Goal: Information Seeking & Learning: Find specific fact

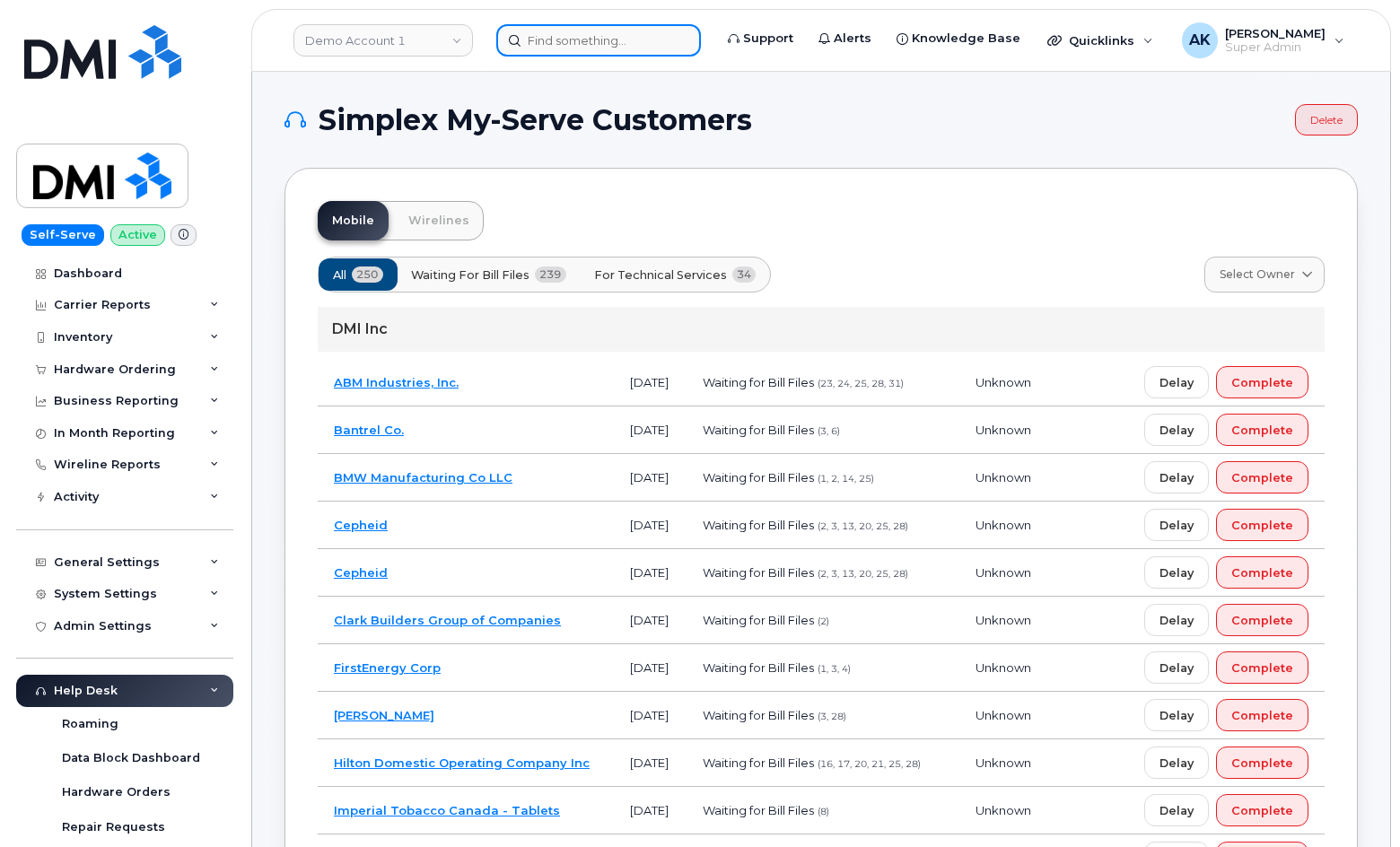
click at [533, 45] on input at bounding box center [598, 40] width 204 height 32
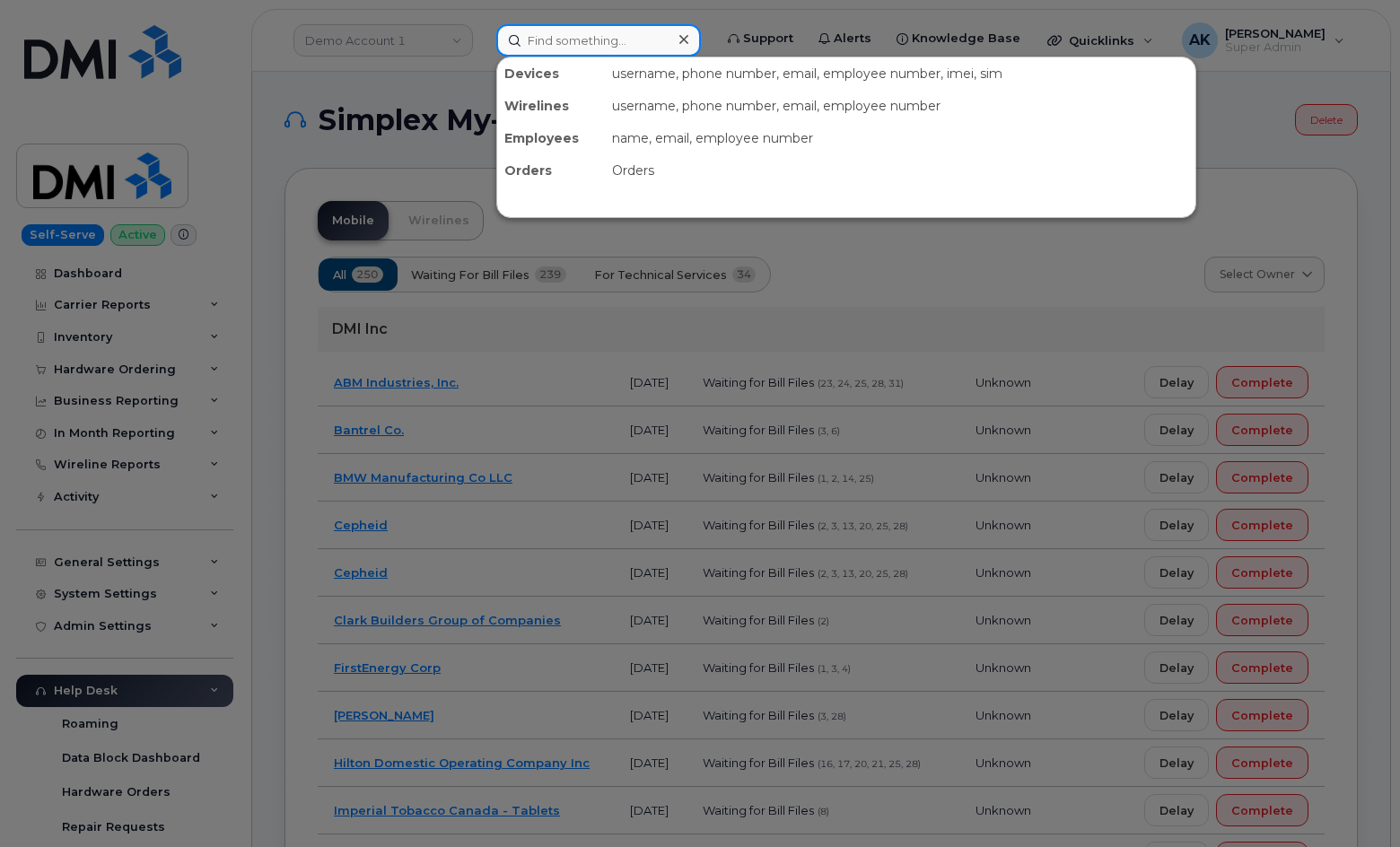
paste input "7245020003"
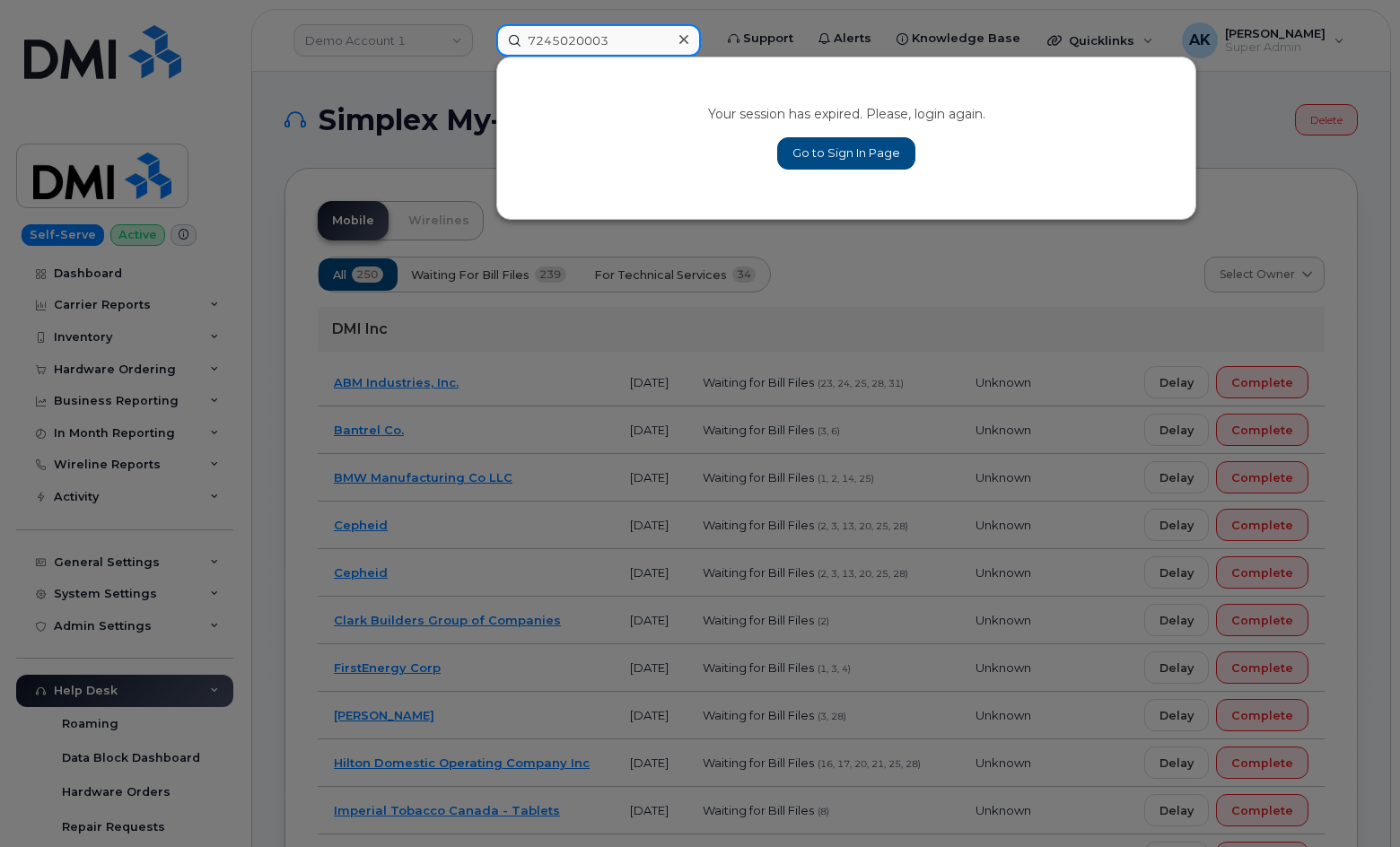
click at [636, 45] on input "7245020003" at bounding box center [598, 40] width 204 height 32
click at [637, 45] on input "7245020003" at bounding box center [598, 40] width 204 height 32
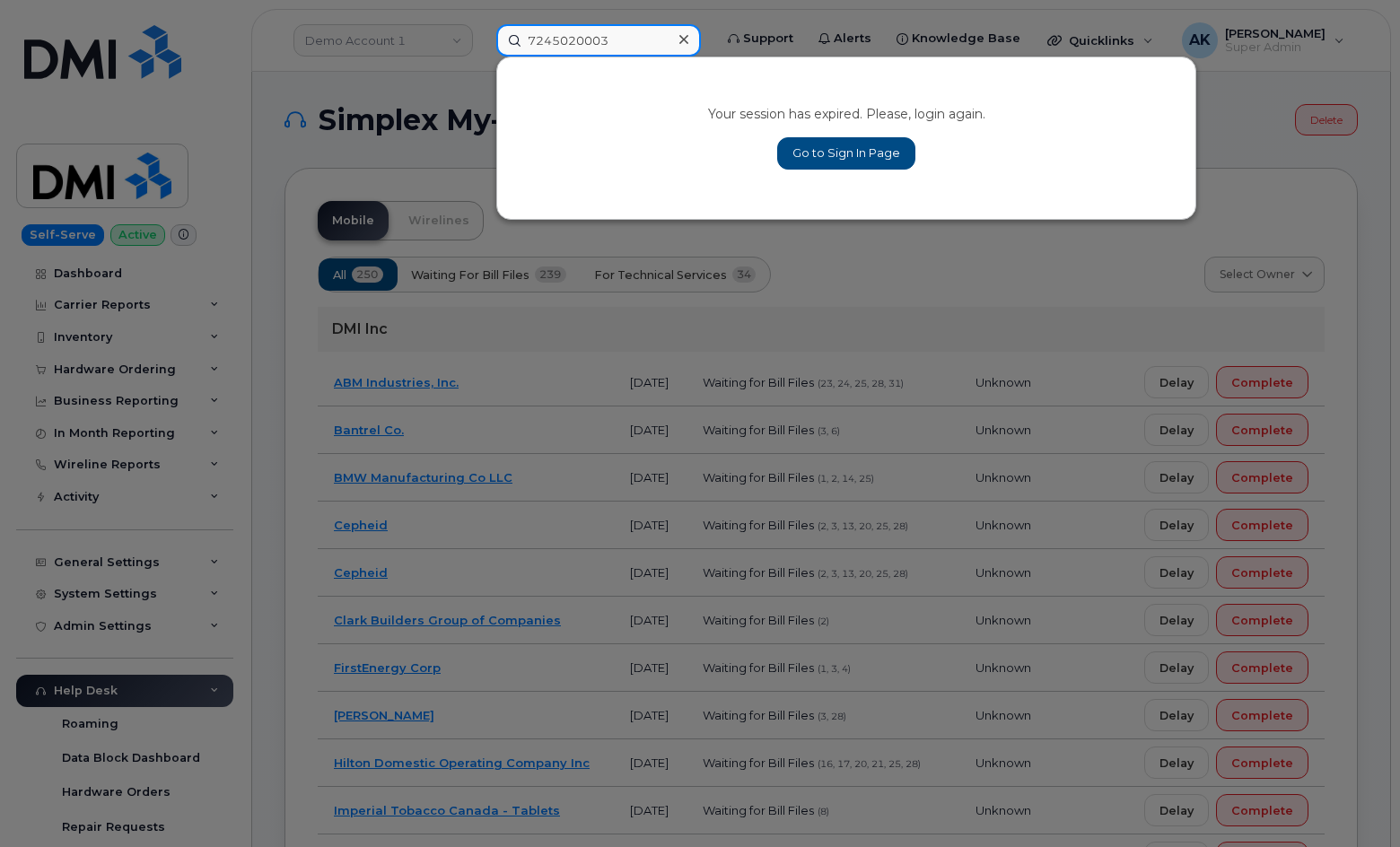
click at [637, 44] on input "7245020003" at bounding box center [598, 40] width 204 height 32
drag, startPoint x: 638, startPoint y: 47, endPoint x: 602, endPoint y: 46, distance: 36.0
click at [602, 46] on input "7245020003" at bounding box center [598, 40] width 204 height 32
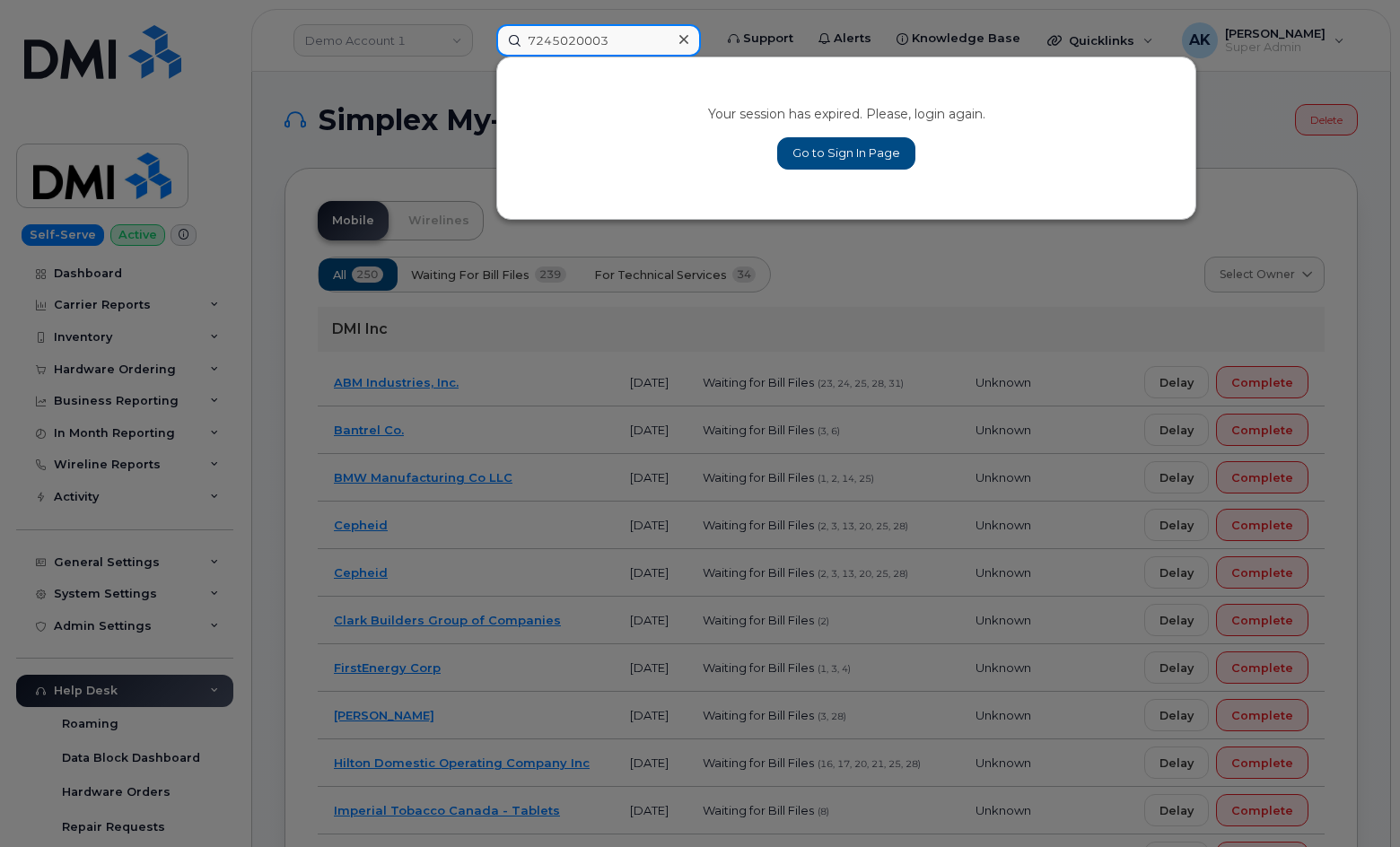
click at [635, 49] on input "7245020003" at bounding box center [598, 40] width 204 height 32
click at [668, 47] on input "7245020003" at bounding box center [598, 40] width 204 height 32
click at [669, 39] on input "7245020003" at bounding box center [598, 40] width 204 height 32
drag, startPoint x: 669, startPoint y: 39, endPoint x: 503, endPoint y: 38, distance: 166.0
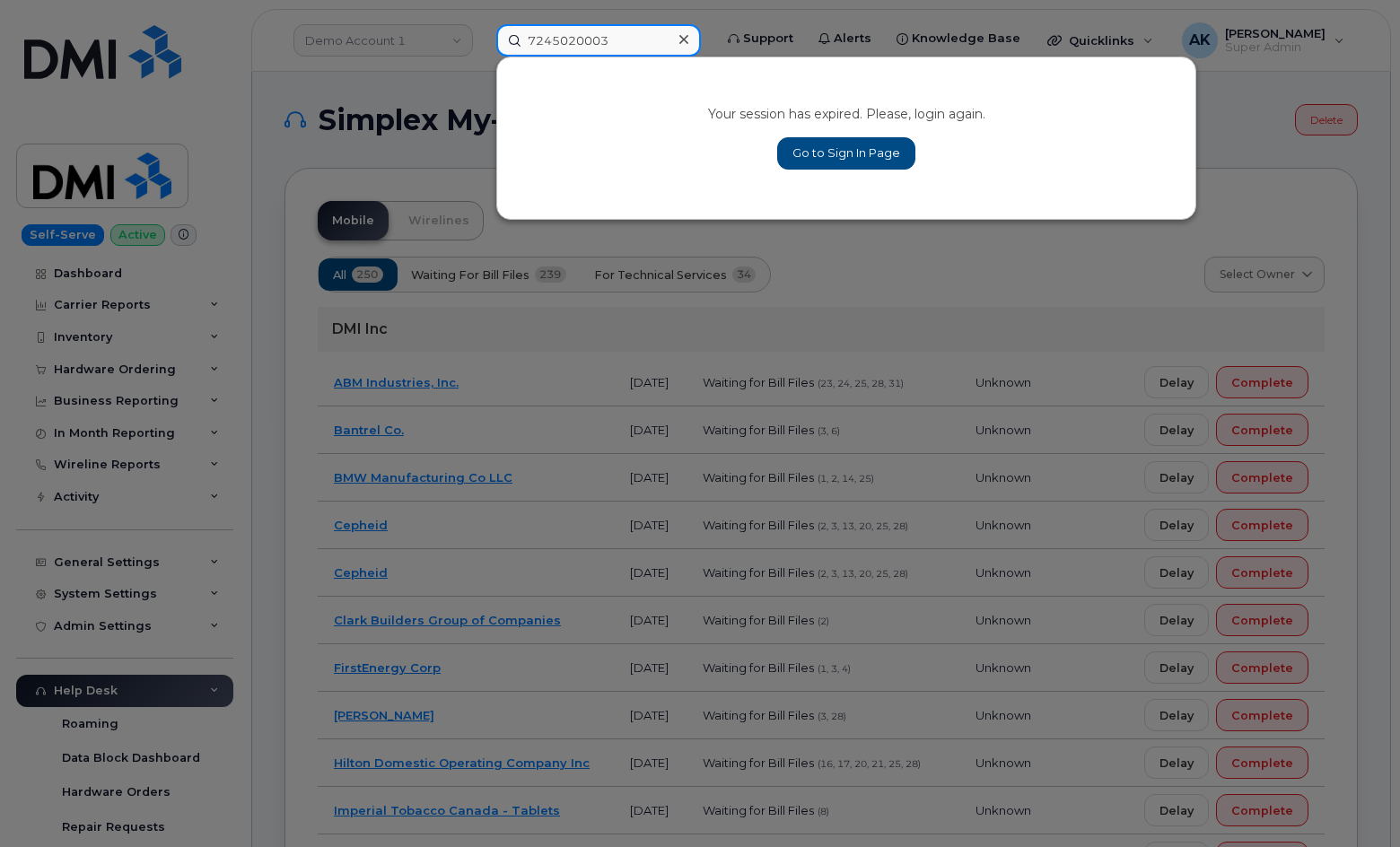
click at [505, 38] on input "7245020003" at bounding box center [598, 40] width 204 height 32
paste input "357877126203264"
type input "357877126203264"
drag, startPoint x: 661, startPoint y: 42, endPoint x: 370, endPoint y: 30, distance: 291.2
click at [482, 30] on div "357877126203264 Your session has expired. Please, login again. Go to Sign In Pa…" at bounding box center [598, 40] width 233 height 32
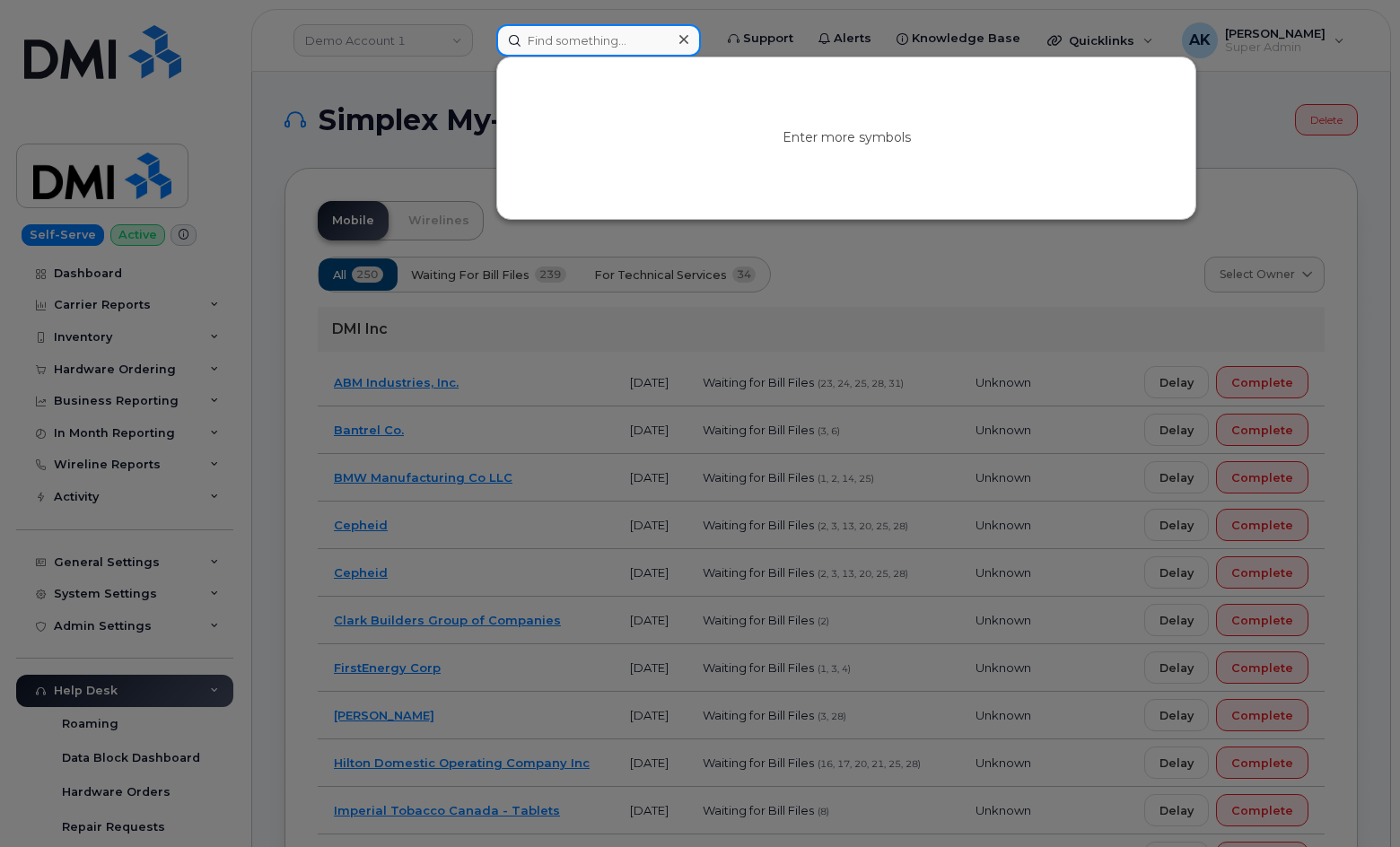
click at [589, 37] on input at bounding box center [598, 40] width 204 height 32
paste input "7245020003"
type input "7245020003"
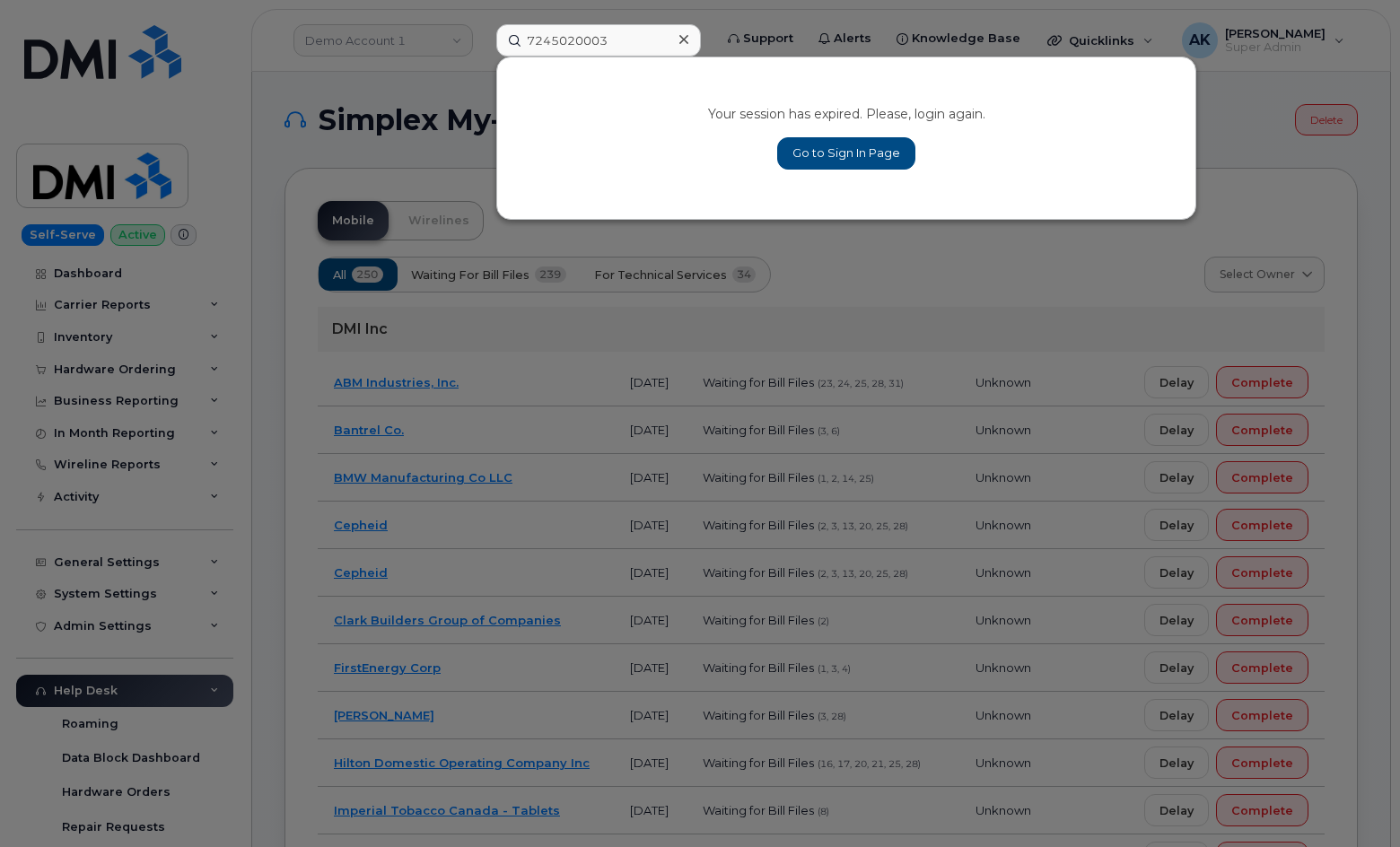
click at [688, 45] on icon at bounding box center [683, 39] width 9 height 15
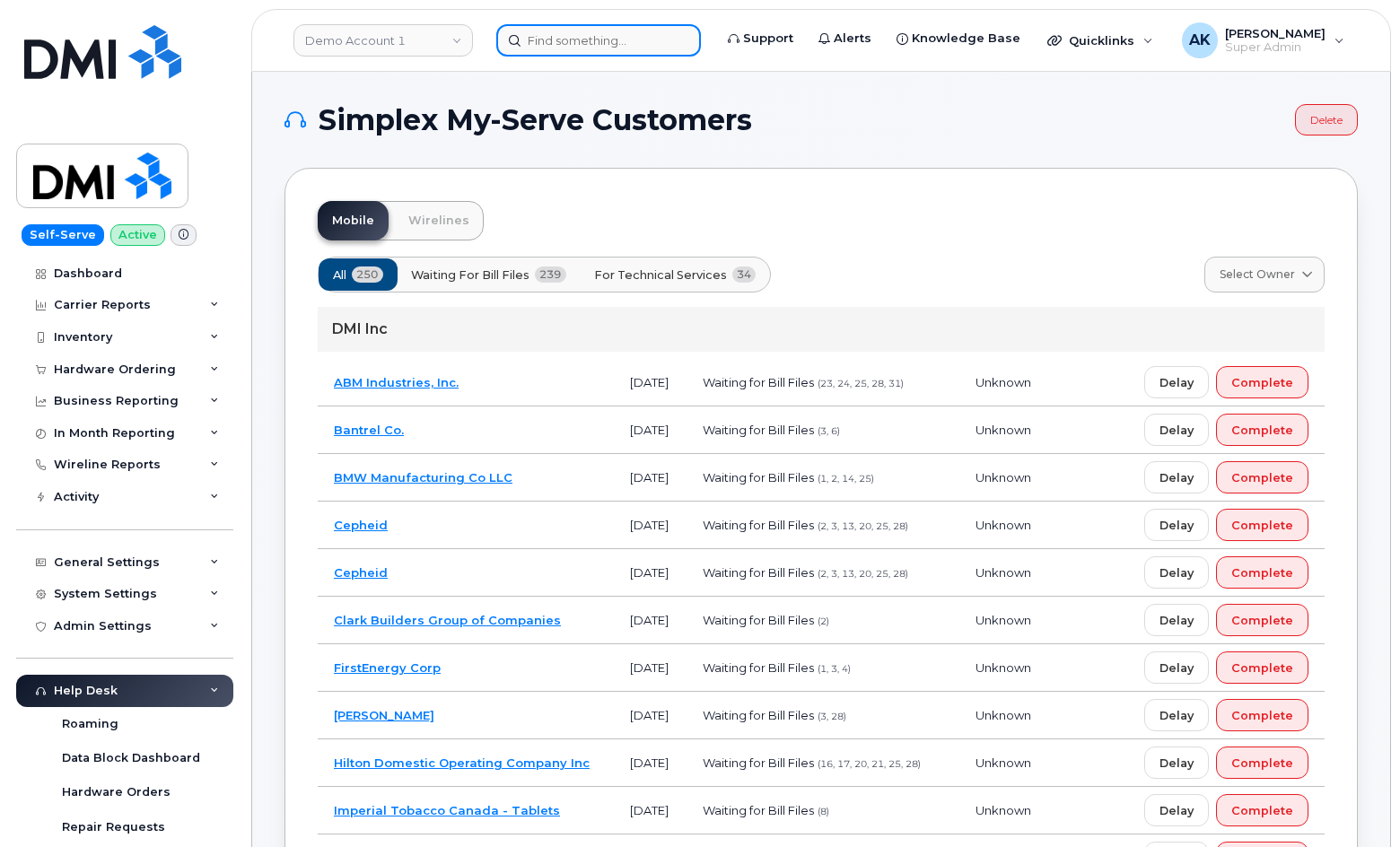
click at [544, 45] on input at bounding box center [598, 40] width 204 height 32
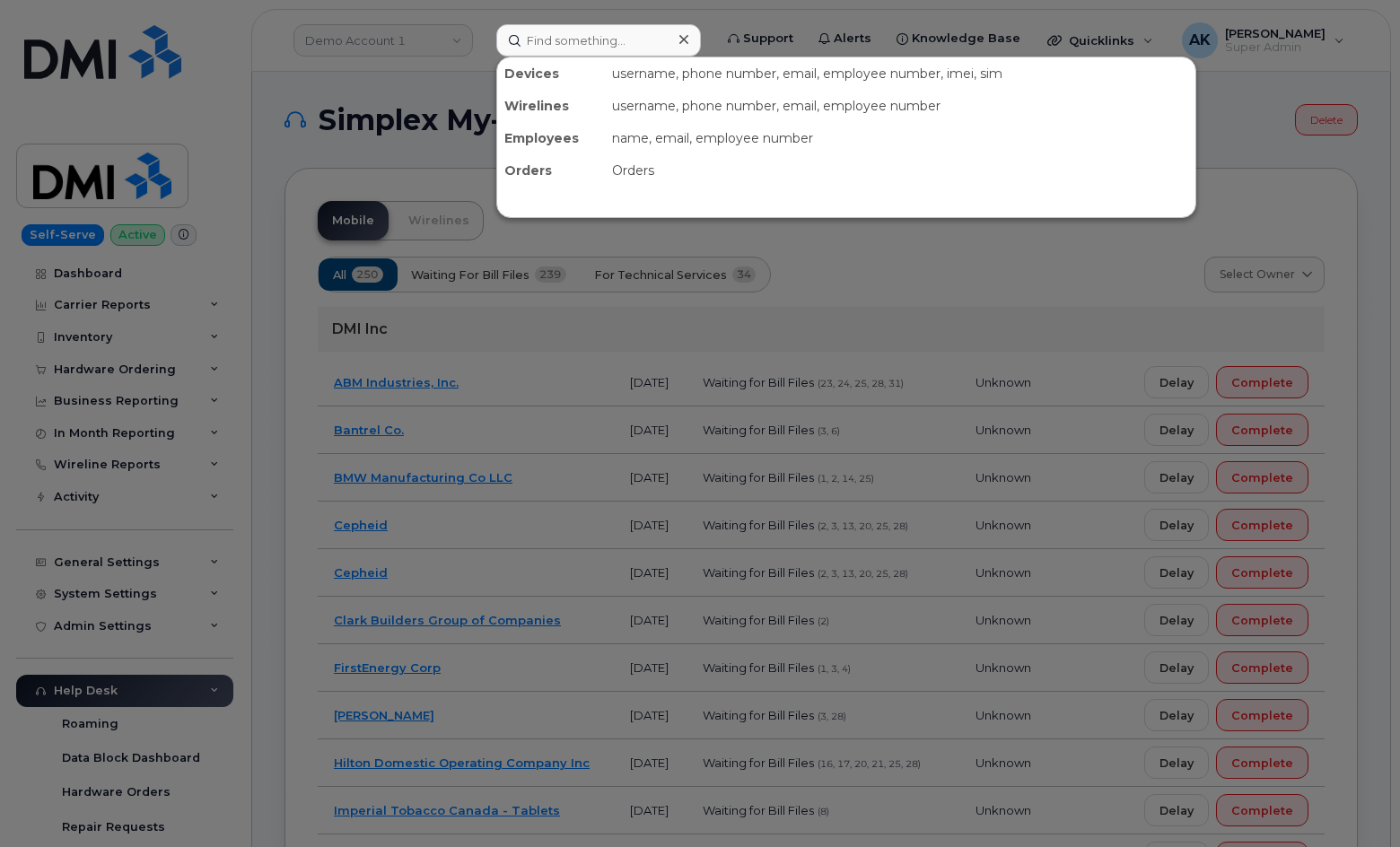
click at [1269, 156] on div at bounding box center [700, 424] width 1400 height 847
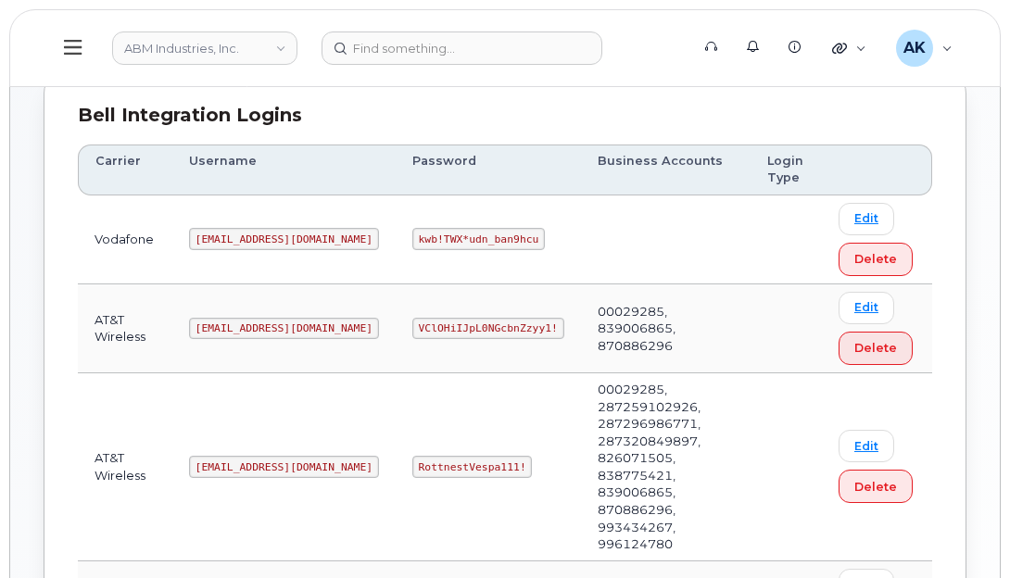
scroll to position [278, 0]
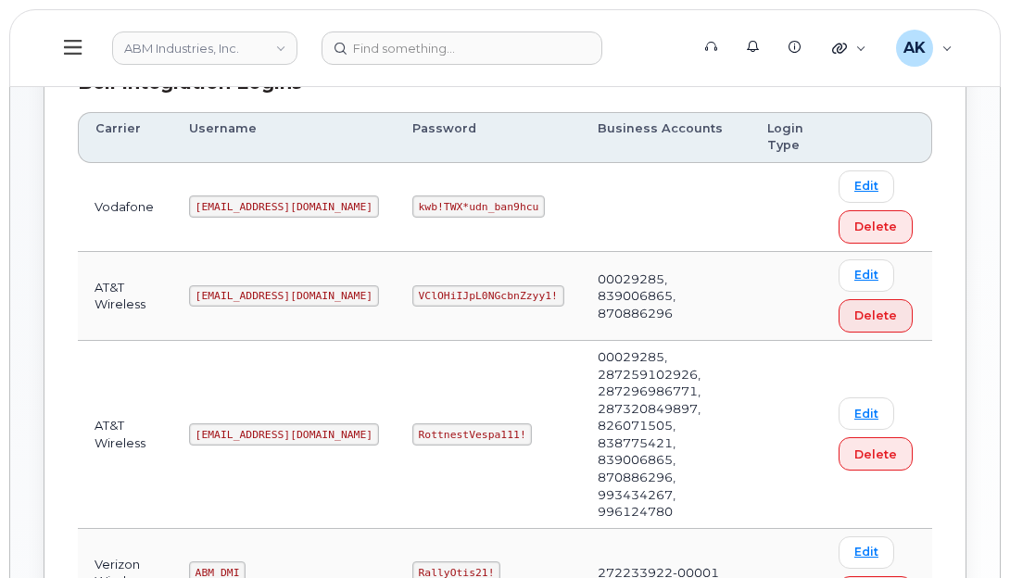
click at [290, 299] on code "[EMAIL_ADDRESS][DOMAIN_NAME]" at bounding box center [284, 296] width 190 height 22
copy code "[EMAIL_ADDRESS][DOMAIN_NAME]"
drag, startPoint x: 478, startPoint y: 295, endPoint x: 345, endPoint y: 289, distance: 132.6
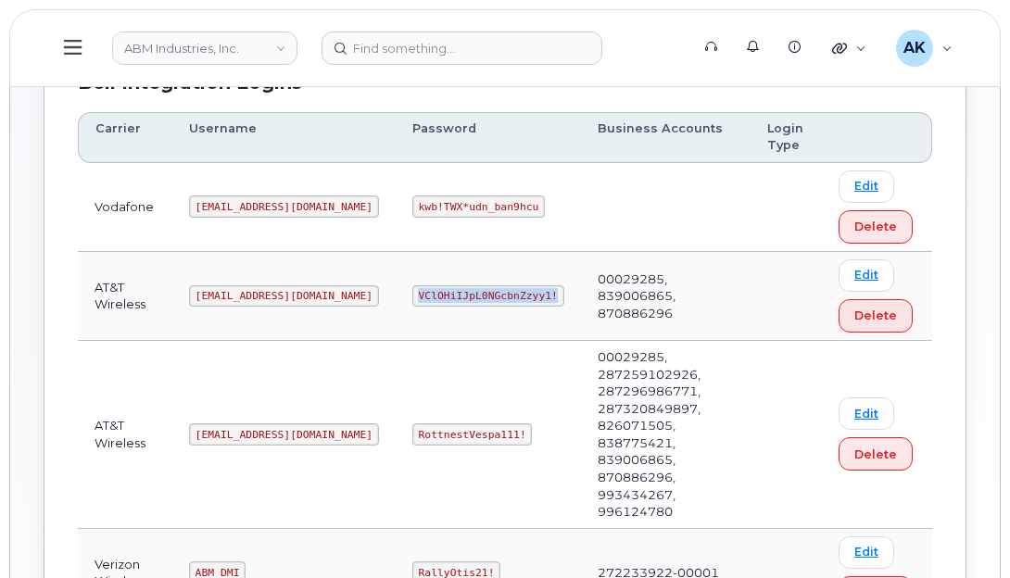
click at [395, 289] on td "VClOHiIJpL0NGcbnZzyy1!" at bounding box center [487, 296] width 185 height 89
copy code "VClOHiIJpL0NGcbnZzyy1!"
click at [476, 294] on code "VClOHiIJpL0NGcbnZzyy1!" at bounding box center [488, 296] width 152 height 22
drag, startPoint x: 478, startPoint y: 296, endPoint x: 455, endPoint y: 294, distance: 23.3
click at [455, 294] on code "VClOHiIJpL0NGcbnZzyy1!" at bounding box center [488, 296] width 152 height 22
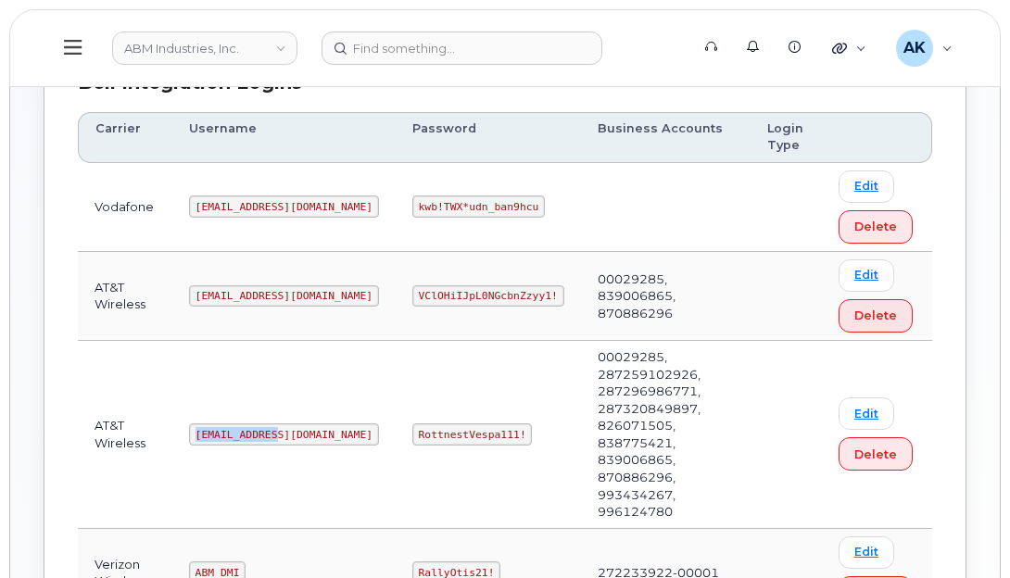
drag, startPoint x: 271, startPoint y: 401, endPoint x: 197, endPoint y: 394, distance: 74.5
click at [197, 423] on code "[EMAIL_ADDRESS][DOMAIN_NAME]" at bounding box center [284, 434] width 190 height 22
copy code "[EMAIL_ADDRESS][DOMAIN_NAME]"
drag, startPoint x: 450, startPoint y: 402, endPoint x: 354, endPoint y: 402, distance: 96.3
click at [412, 423] on code "RottnestVespa111!" at bounding box center [472, 434] width 120 height 22
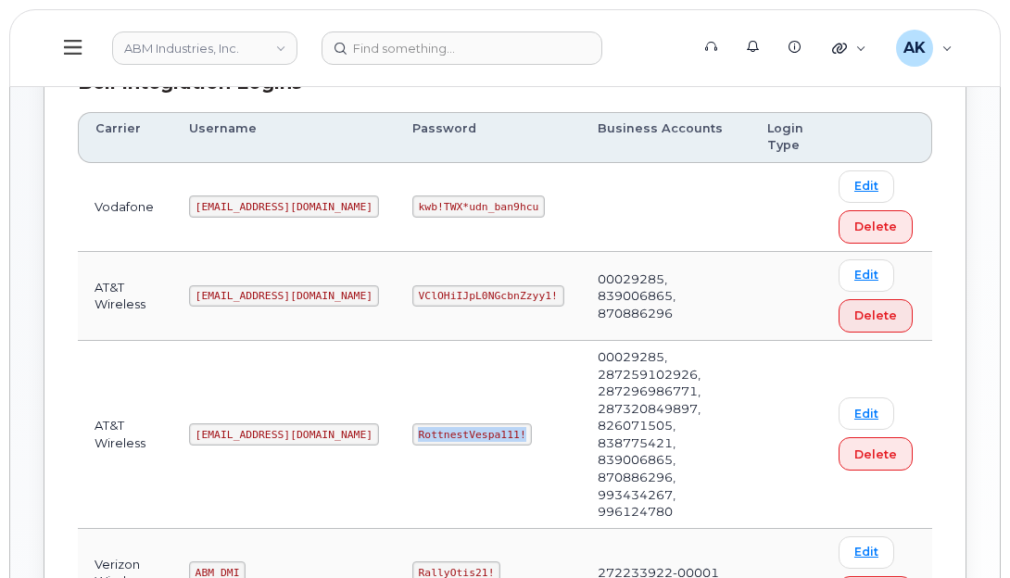
copy code "RottnestVespa111!"
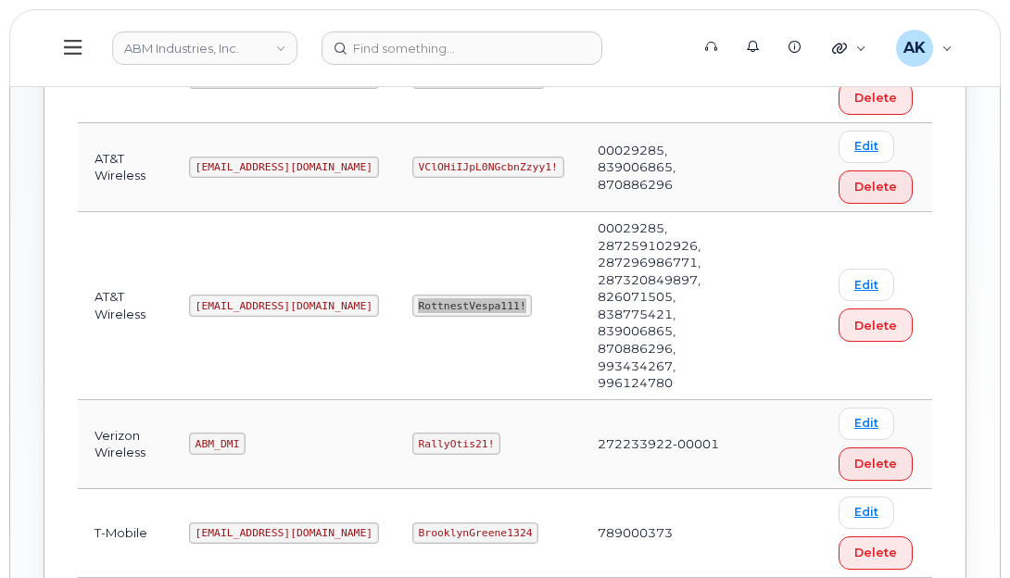
scroll to position [400, 0]
